Goal: Information Seeking & Learning: Learn about a topic

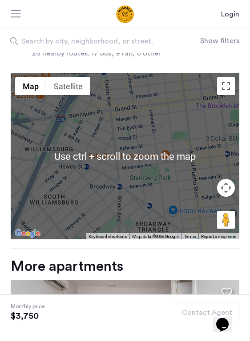
scroll to position [934, 0]
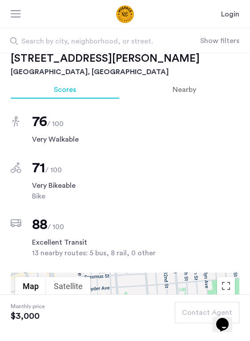
scroll to position [578, 0]
